Goal: Information Seeking & Learning: Check status

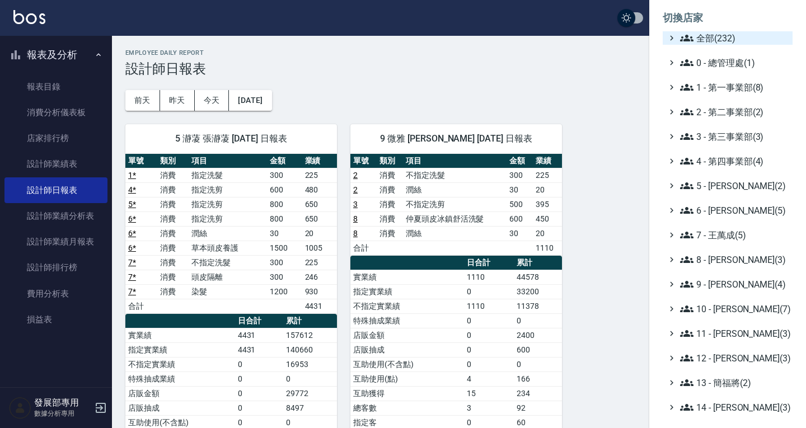
click at [715, 33] on span "全部(232)" at bounding box center [734, 37] width 108 height 13
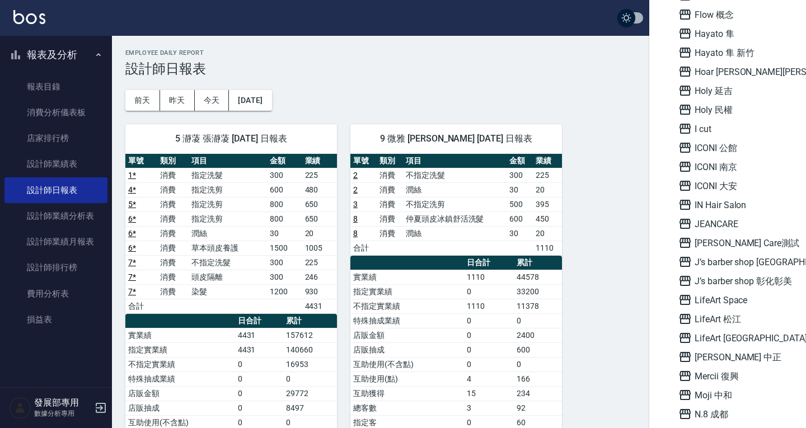
scroll to position [1064, 0]
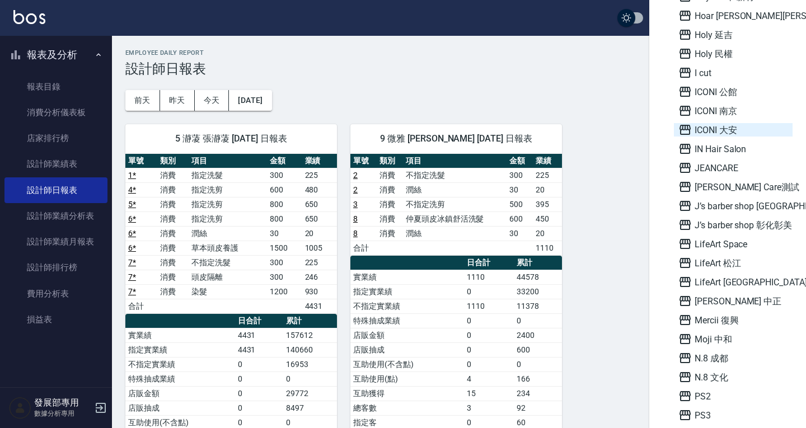
click at [715, 130] on span "ICONI 大安" at bounding box center [734, 129] width 110 height 13
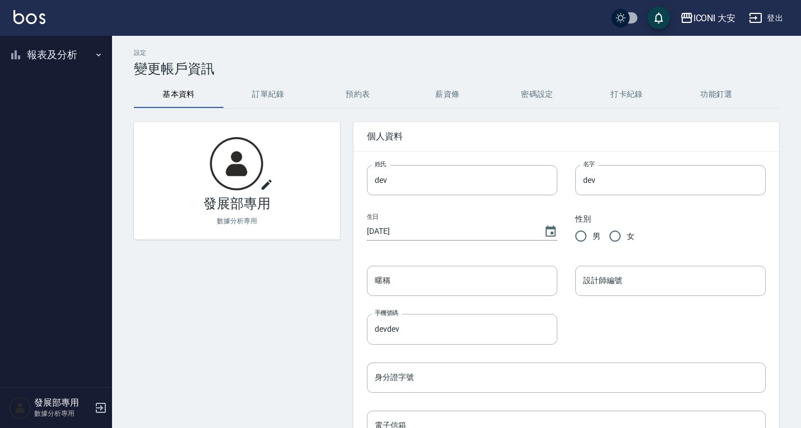
click at [31, 52] on button "報表及分析" at bounding box center [55, 54] width 103 height 29
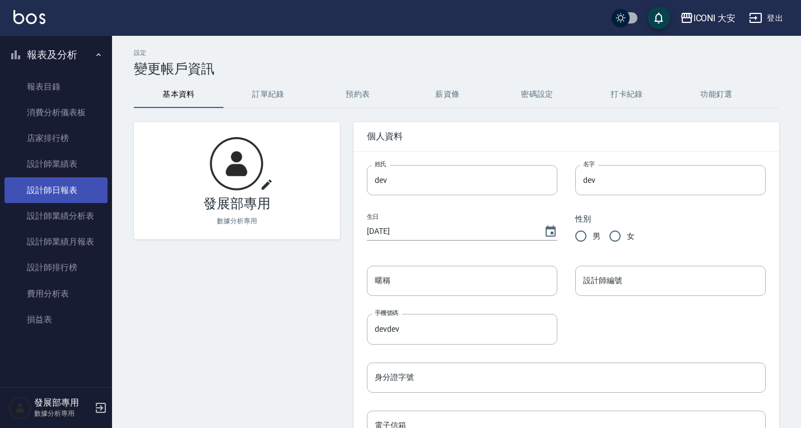
drag, startPoint x: 73, startPoint y: 198, endPoint x: 77, endPoint y: 193, distance: 6.3
click at [73, 198] on link "設計師日報表" at bounding box center [55, 191] width 103 height 26
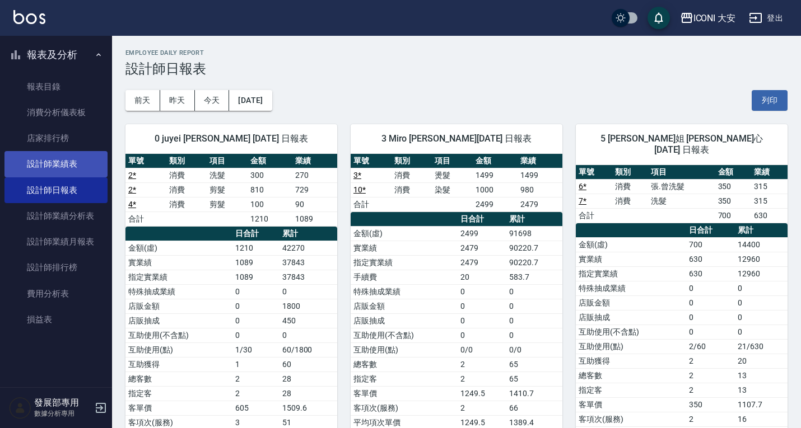
click at [81, 166] on link "設計師業績表" at bounding box center [55, 164] width 103 height 26
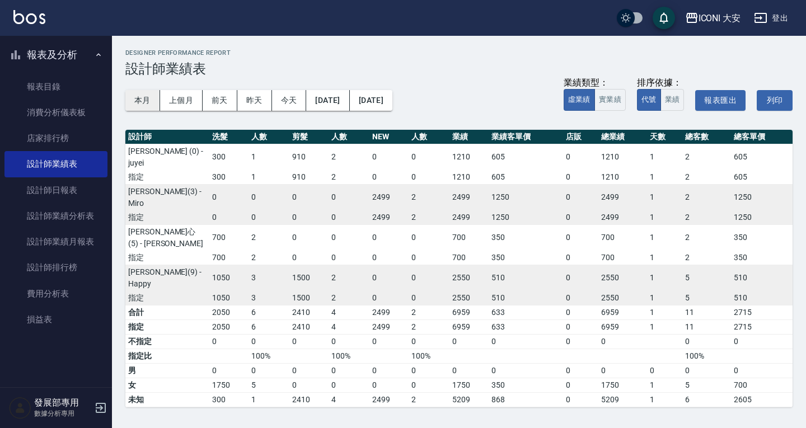
click at [134, 95] on button "本月" at bounding box center [142, 100] width 35 height 21
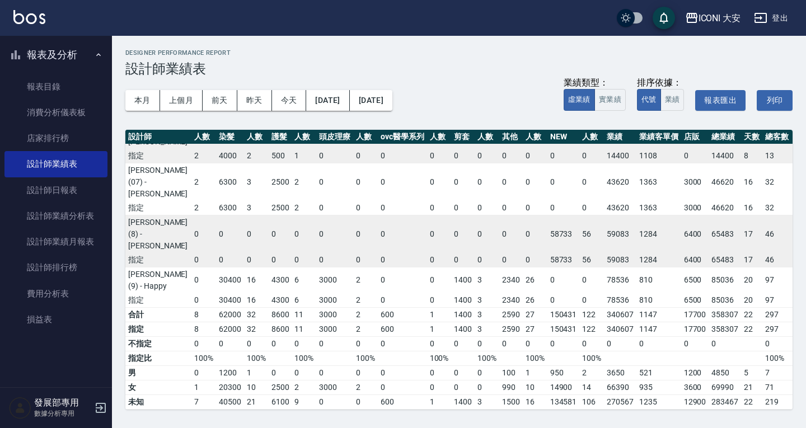
scroll to position [183, 132]
click at [702, 18] on div "ICONI 大安" at bounding box center [720, 18] width 43 height 14
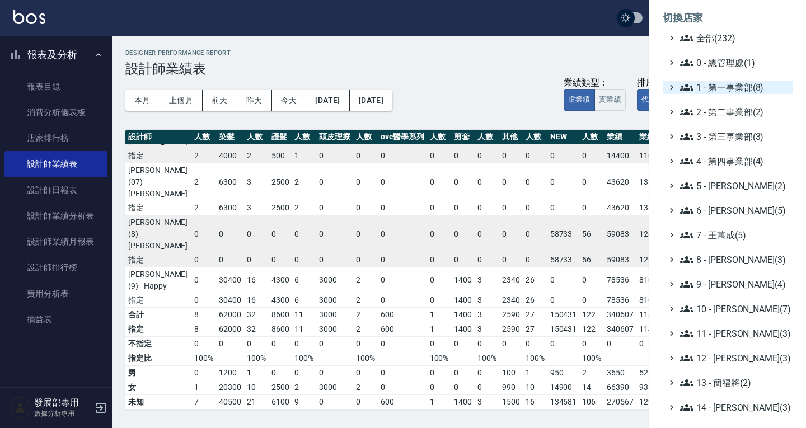
click at [711, 91] on span "1 - 第一事業部(8)" at bounding box center [734, 87] width 108 height 13
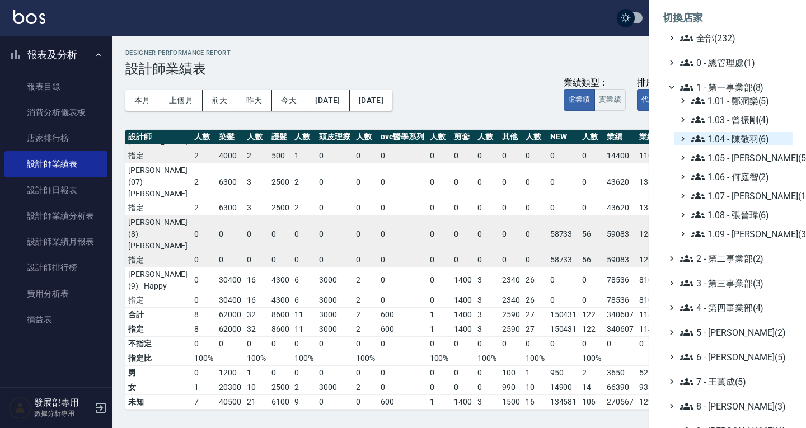
click at [739, 136] on span "1.04 - 陳敬羽(6)" at bounding box center [740, 138] width 97 height 13
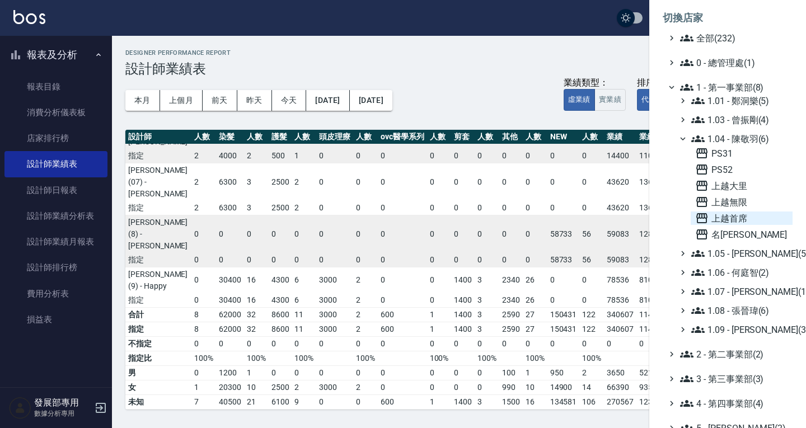
click at [730, 216] on span "上越首席" at bounding box center [742, 218] width 93 height 13
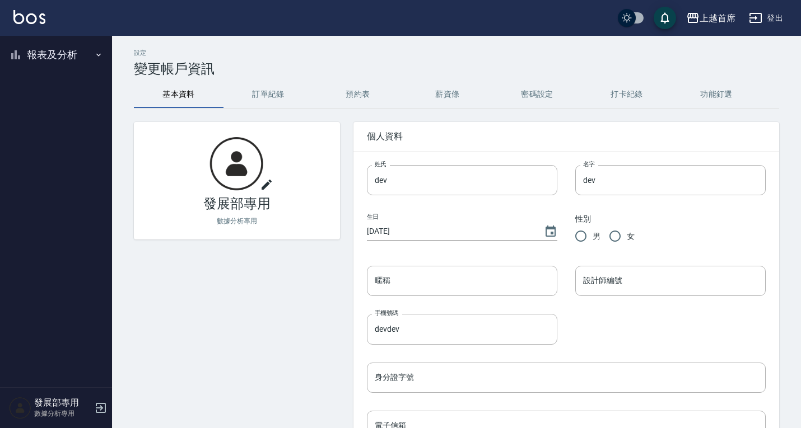
click at [63, 55] on button "報表及分析" at bounding box center [55, 54] width 103 height 29
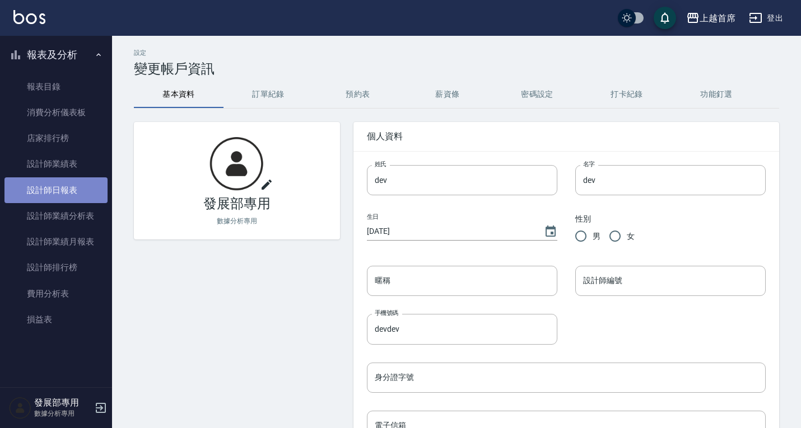
click at [64, 190] on link "設計師日報表" at bounding box center [55, 191] width 103 height 26
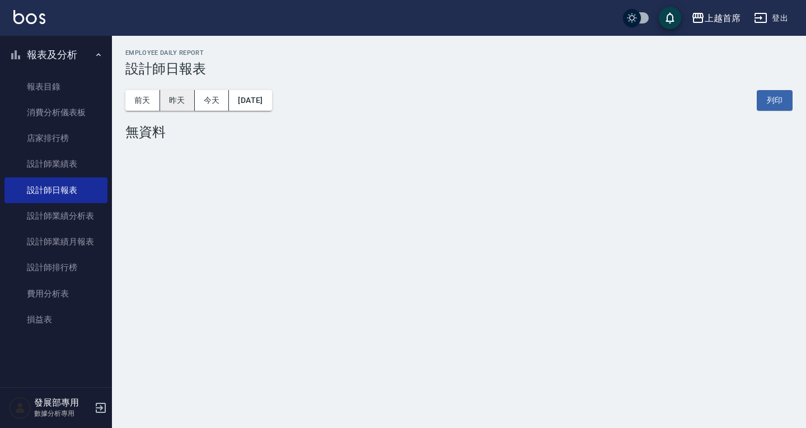
click at [178, 109] on button "昨天" at bounding box center [177, 100] width 35 height 21
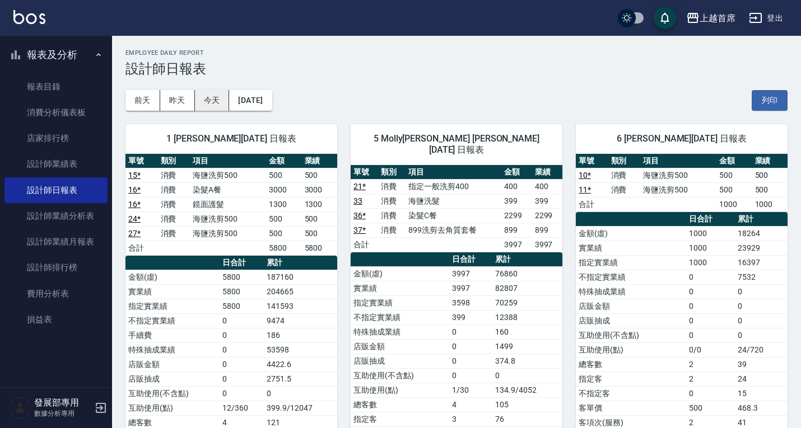
click at [208, 98] on button "今天" at bounding box center [212, 100] width 35 height 21
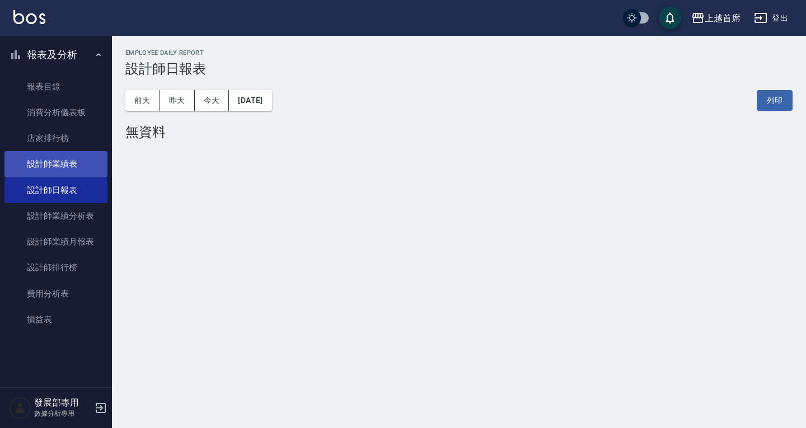
click at [72, 166] on link "設計師業績表" at bounding box center [55, 164] width 103 height 26
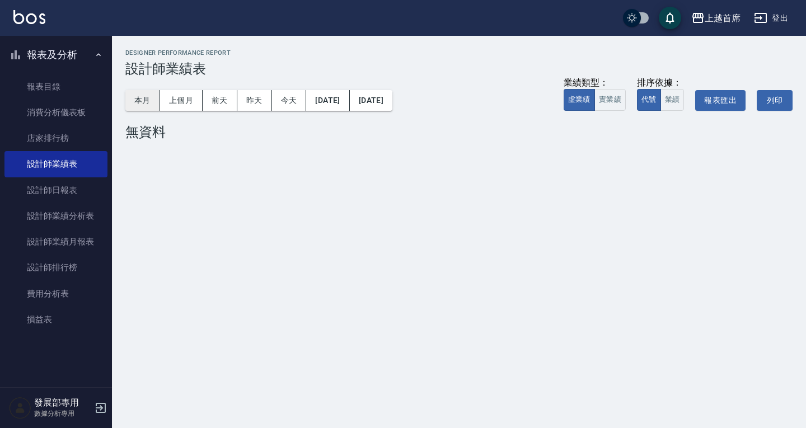
click at [138, 105] on button "本月" at bounding box center [142, 100] width 35 height 21
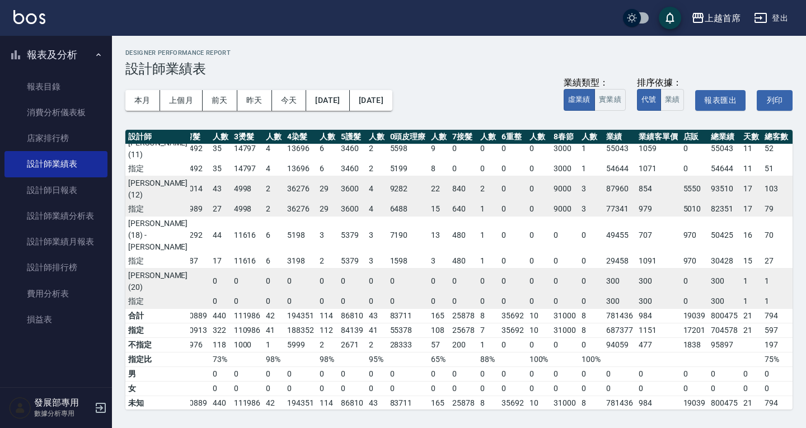
scroll to position [355, 62]
click at [168, 100] on button "上個月" at bounding box center [181, 100] width 43 height 21
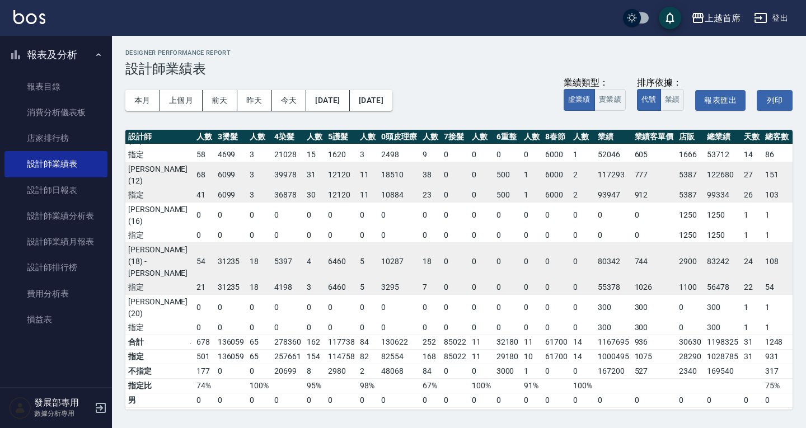
scroll to position [409, 78]
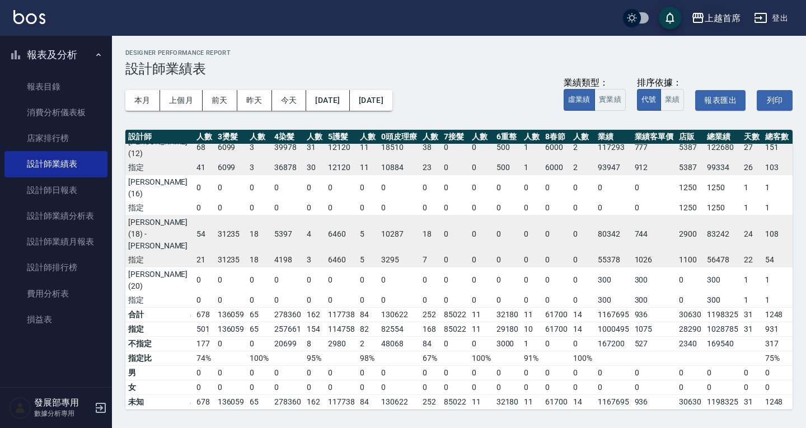
click at [712, 13] on div "上越首席" at bounding box center [723, 18] width 36 height 14
